Goal: Transaction & Acquisition: Download file/media

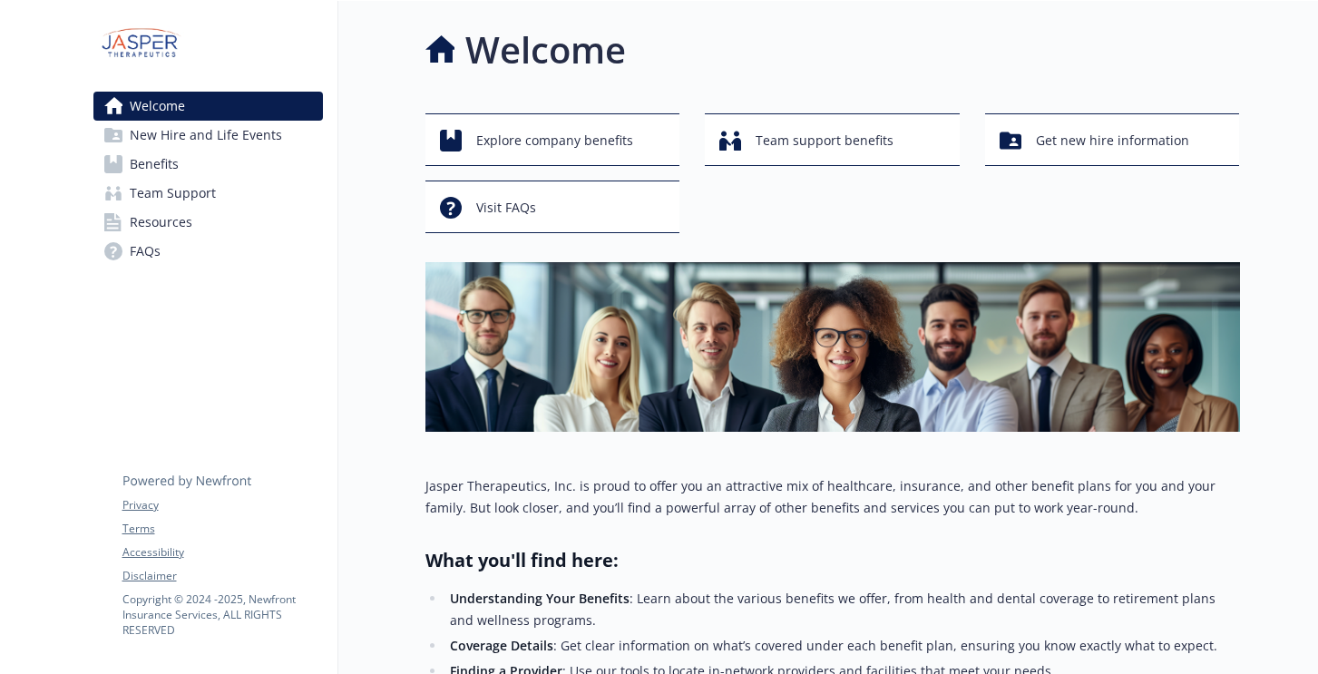
scroll to position [328, 0]
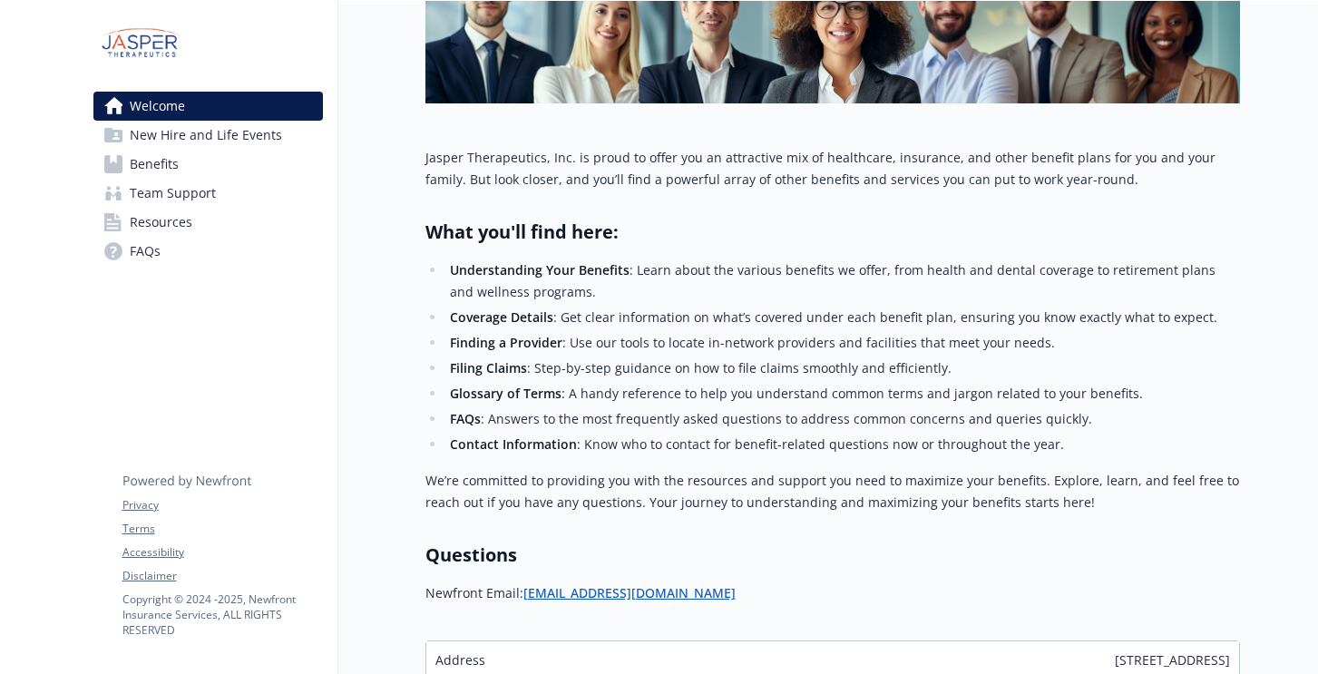
click at [124, 160] on link "Benefits" at bounding box center [207, 164] width 229 height 29
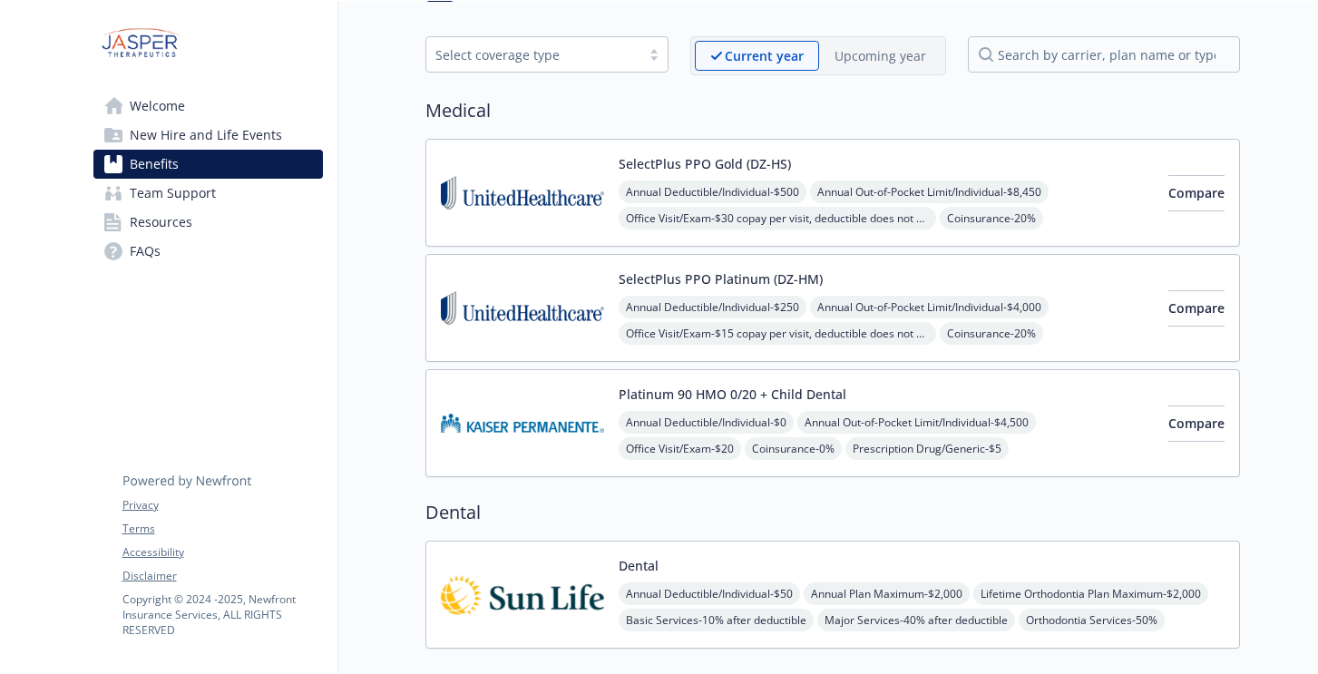
scroll to position [61, 0]
click at [568, 293] on img at bounding box center [522, 309] width 163 height 77
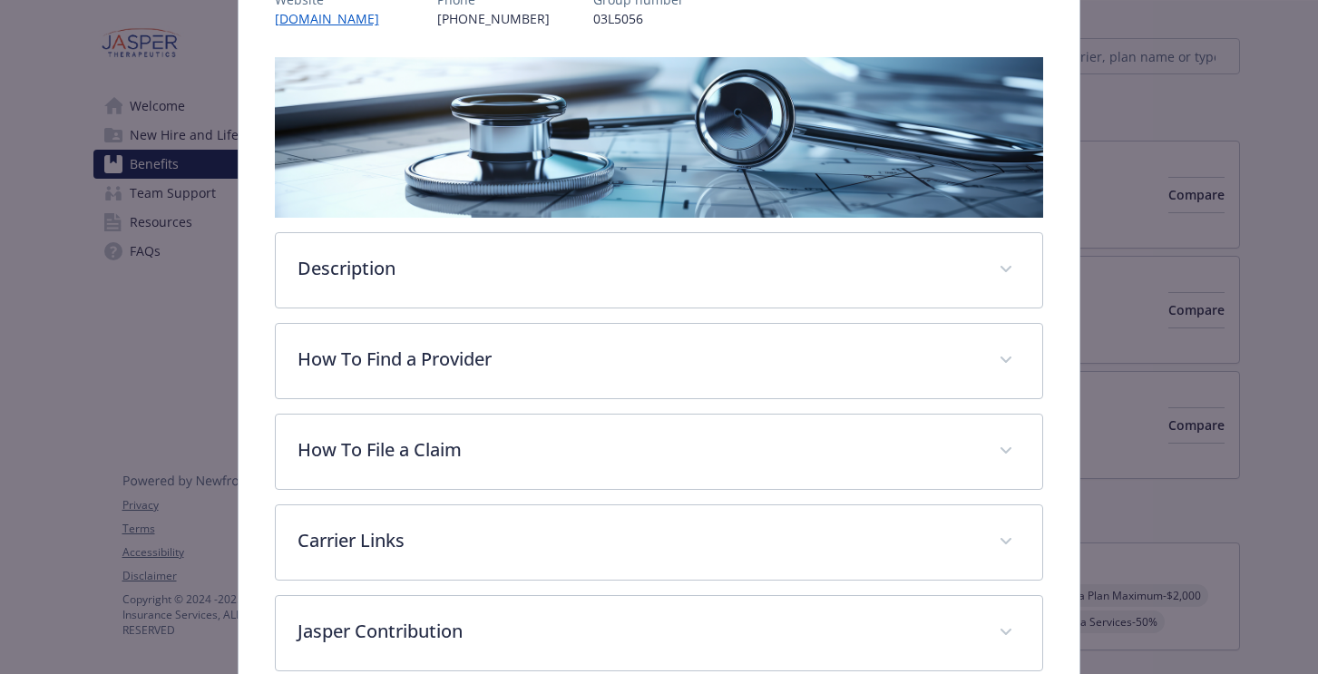
scroll to position [395, 0]
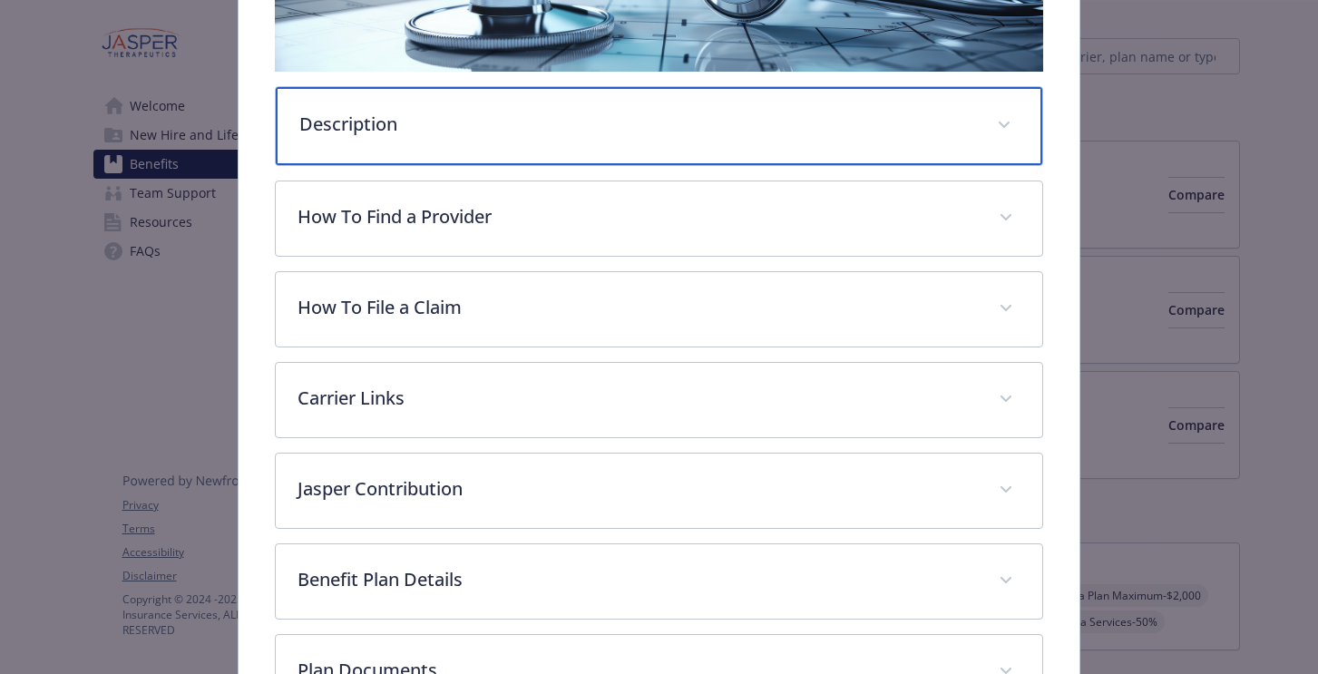
click at [551, 138] on div "Description" at bounding box center [659, 126] width 767 height 78
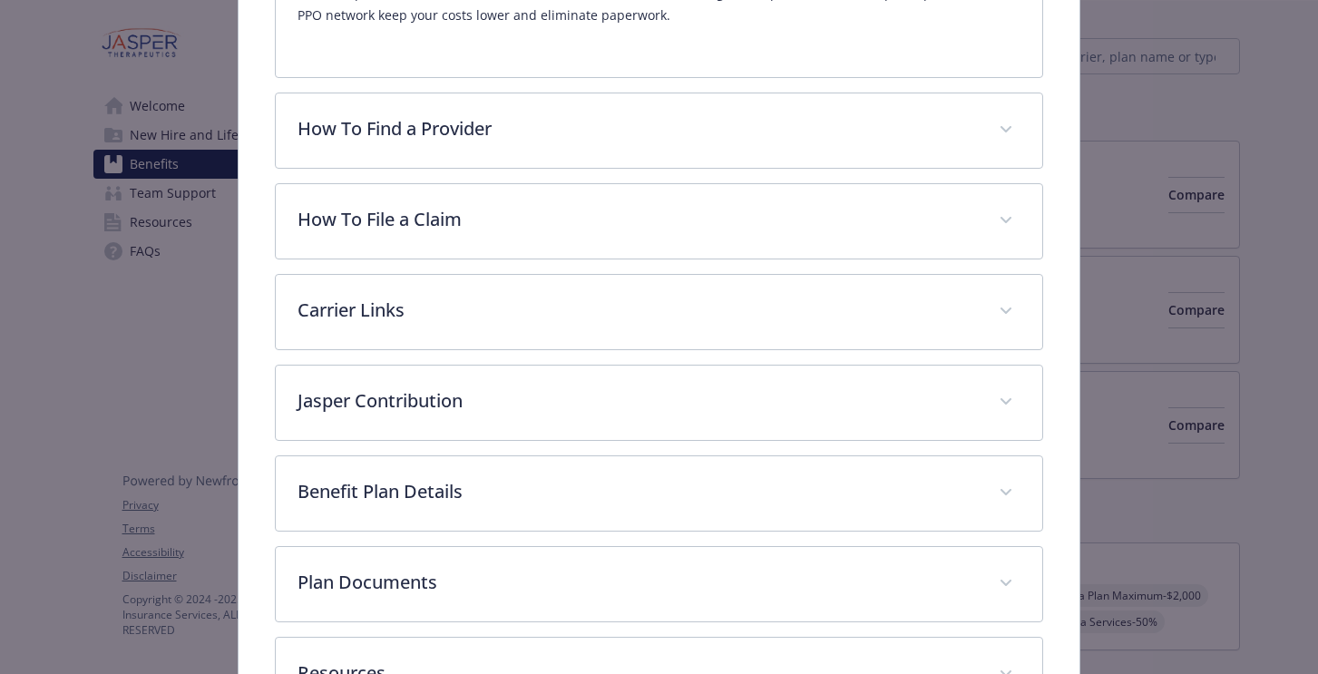
scroll to position [740, 0]
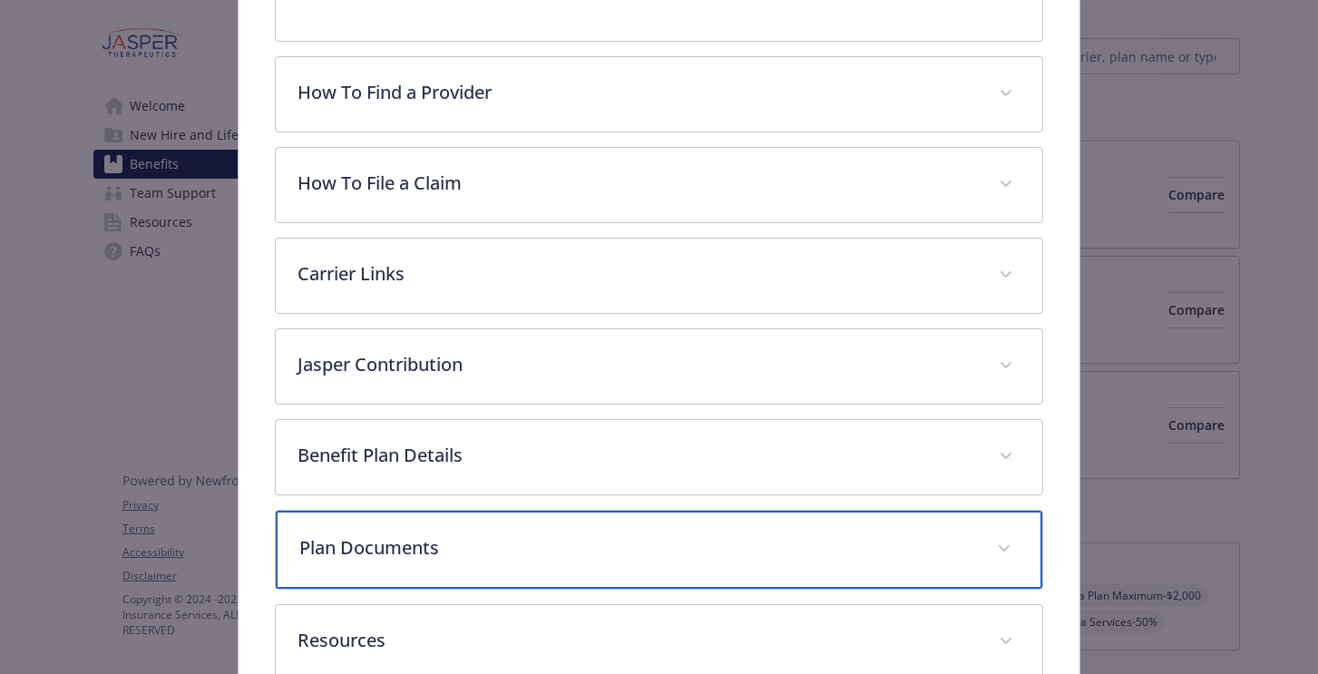
click at [506, 546] on p "Plan Documents" at bounding box center [637, 547] width 677 height 27
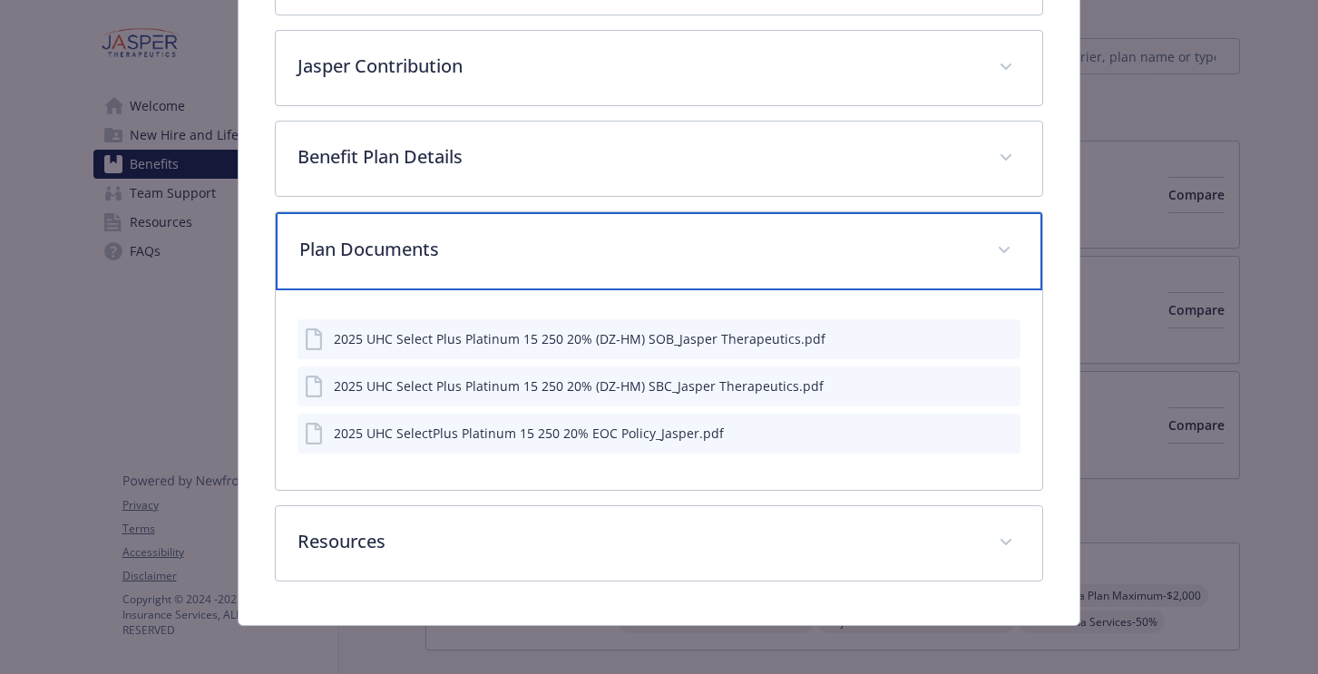
scroll to position [1048, 0]
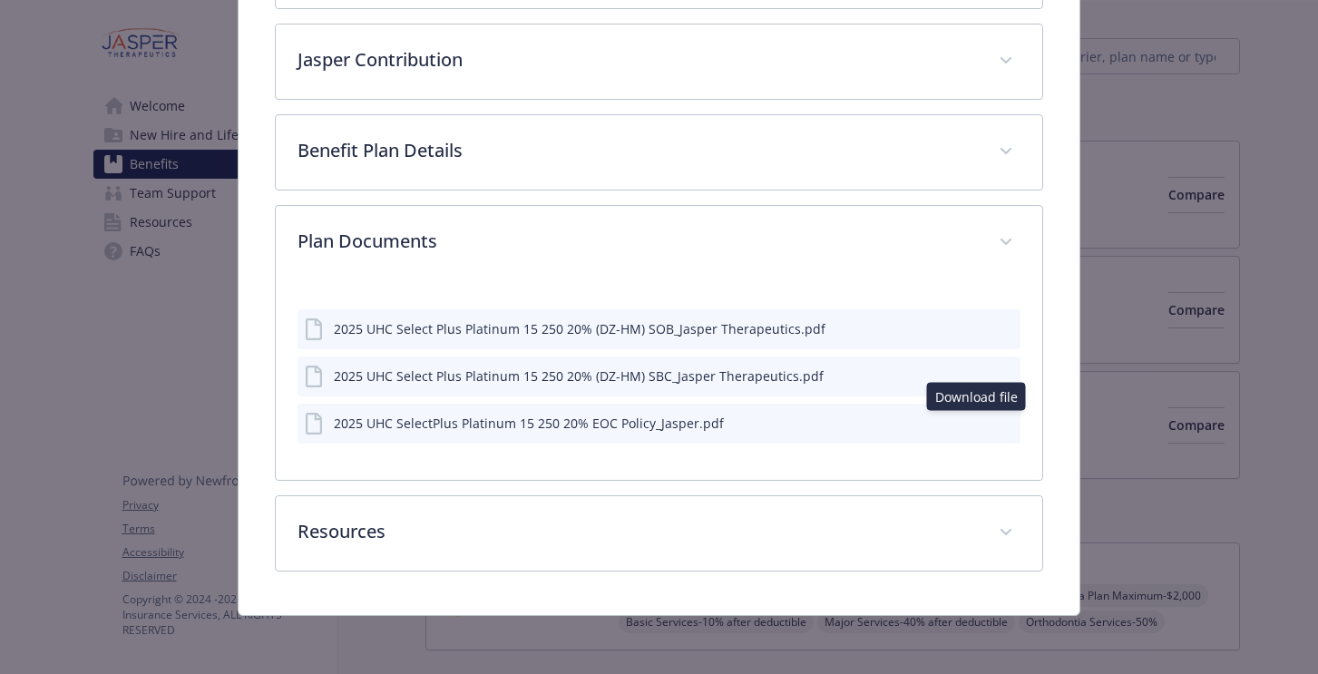
click at [977, 416] on icon "download file" at bounding box center [973, 421] width 15 height 15
click at [970, 376] on icon "download file" at bounding box center [973, 375] width 15 height 15
click at [971, 327] on icon "download file" at bounding box center [973, 328] width 15 height 15
click at [974, 382] on button "details for plan Medical - SelectPlus PPO Platinum (DZ-HM) - Medical PPO" at bounding box center [975, 376] width 15 height 19
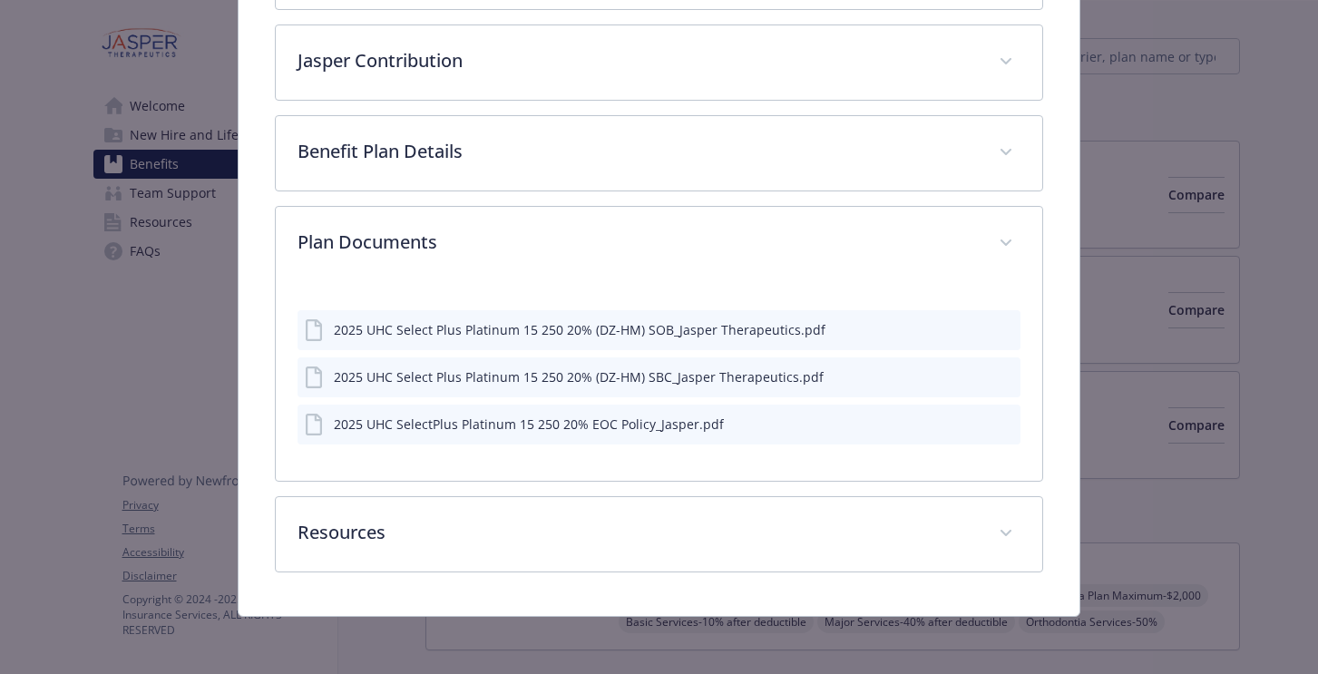
click at [1009, 379] on icon "preview file" at bounding box center [1003, 375] width 16 height 13
